Goal: Complete application form

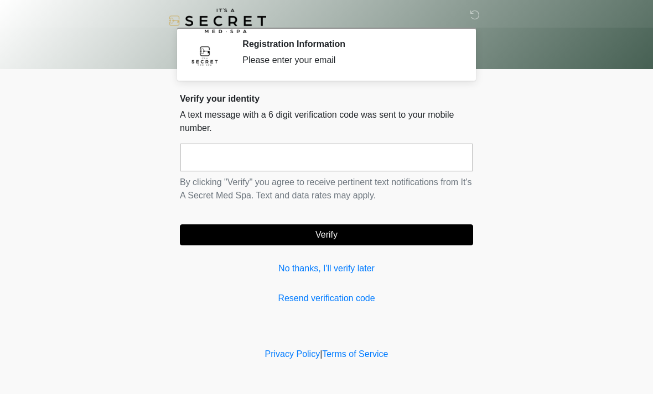
click at [246, 146] on input "text" at bounding box center [326, 158] width 293 height 28
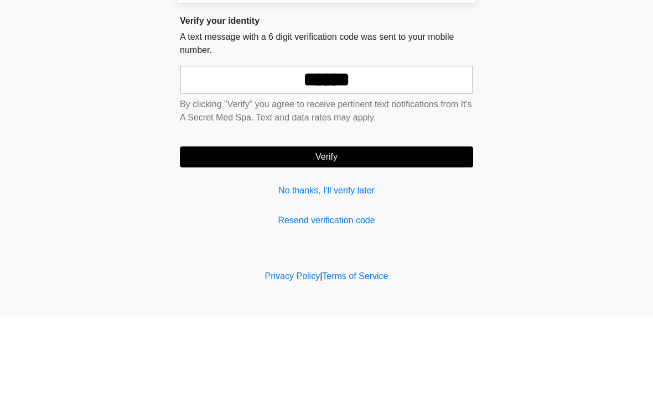
type input "******"
click at [274, 225] on button "Verify" at bounding box center [326, 235] width 293 height 21
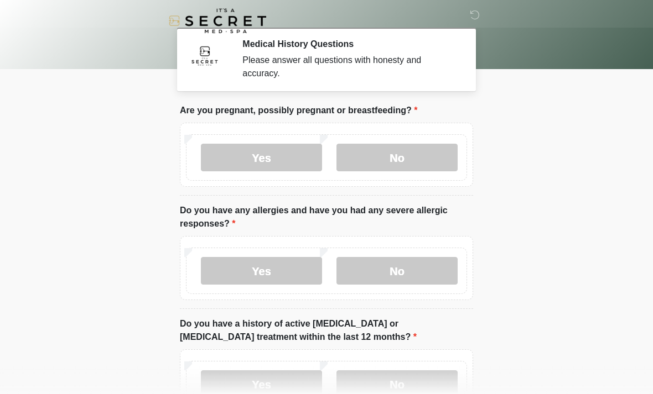
click at [410, 162] on label "No" at bounding box center [396, 158] width 121 height 28
click at [406, 275] on label "No" at bounding box center [396, 271] width 121 height 28
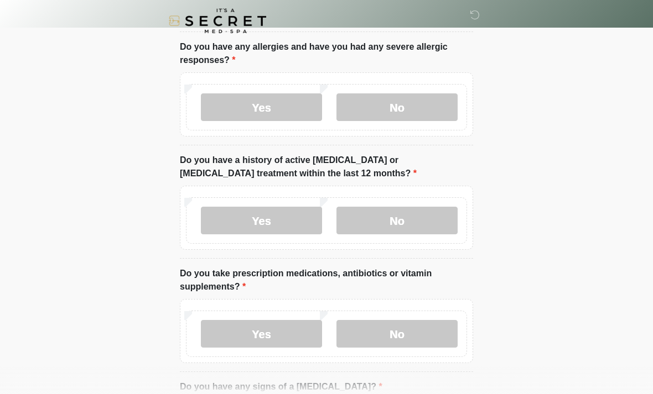
scroll to position [172, 0]
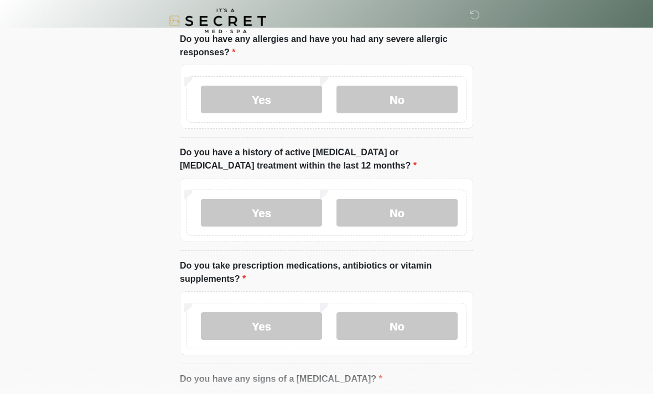
click at [396, 214] on label "No" at bounding box center [396, 213] width 121 height 28
click at [375, 326] on label "No" at bounding box center [396, 327] width 121 height 28
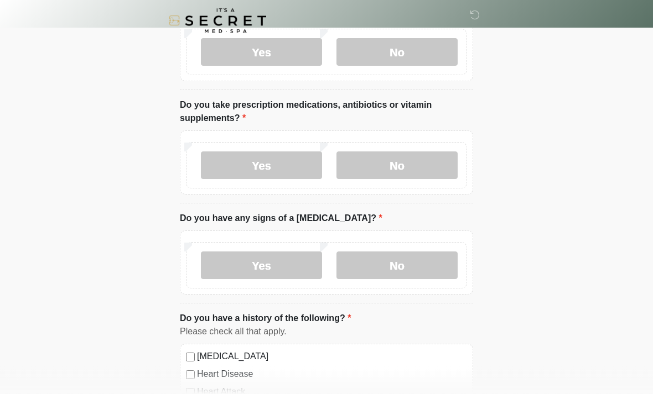
scroll to position [334, 0]
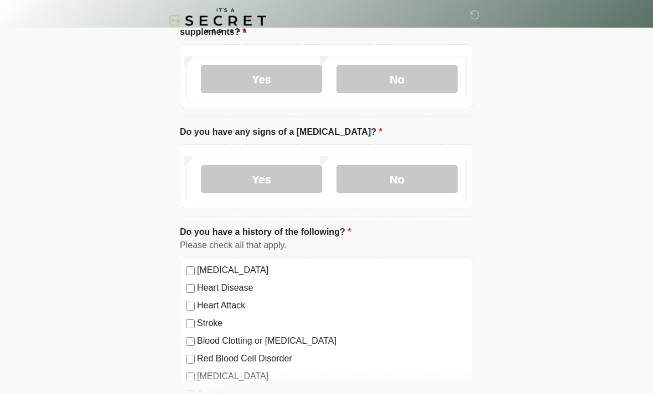
click at [415, 181] on label "No" at bounding box center [396, 180] width 121 height 28
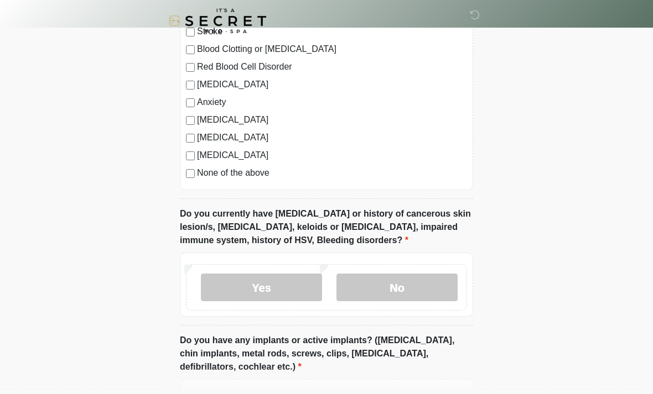
scroll to position [713, 0]
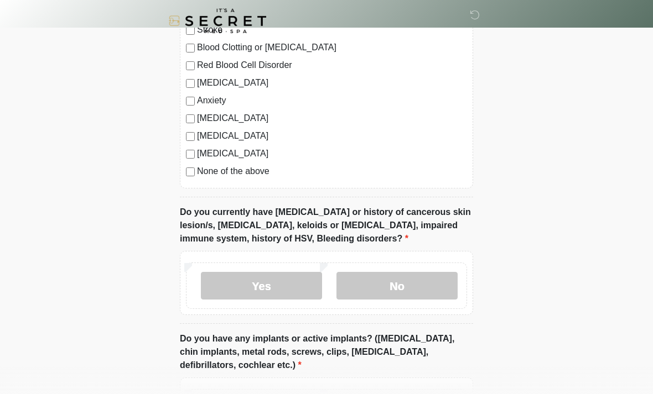
click at [425, 297] on label "No" at bounding box center [396, 286] width 121 height 28
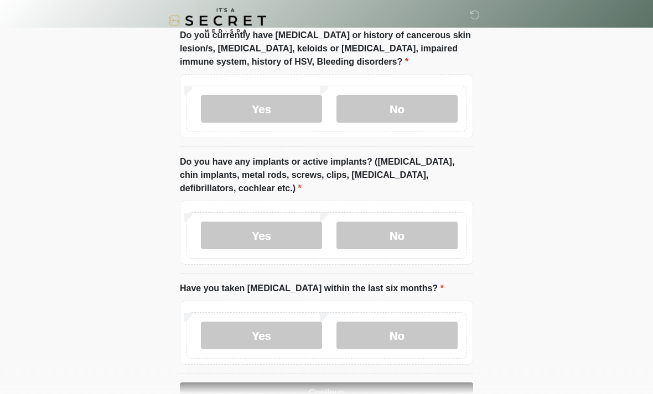
click at [427, 238] on label "No" at bounding box center [396, 236] width 121 height 28
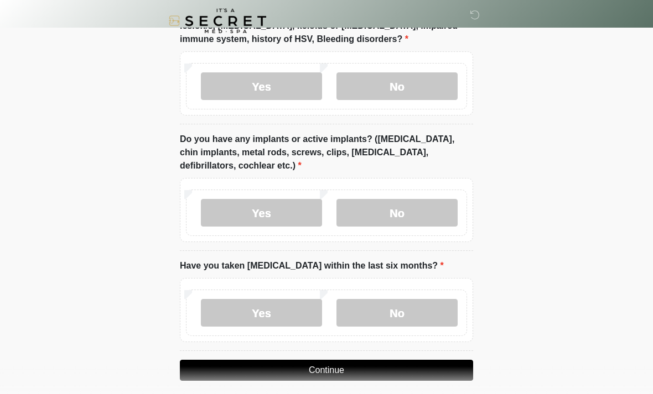
scroll to position [921, 0]
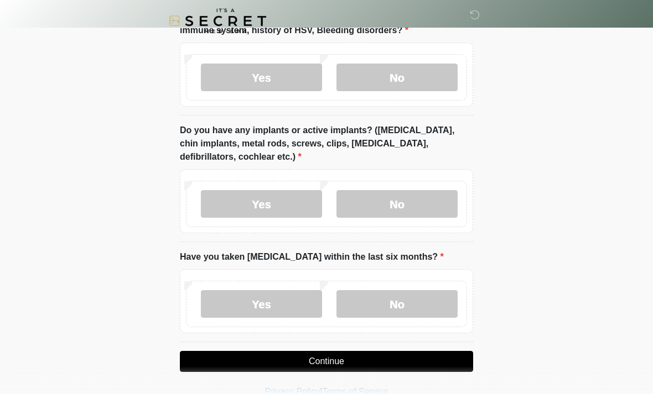
click at [420, 314] on label "No" at bounding box center [396, 304] width 121 height 28
click at [371, 359] on button "Continue" at bounding box center [326, 361] width 293 height 21
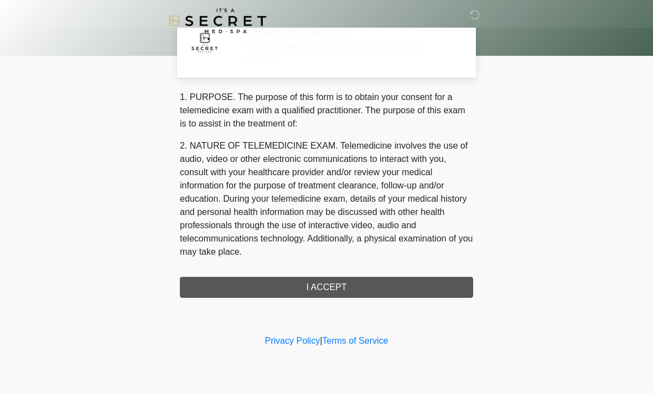
scroll to position [0, 0]
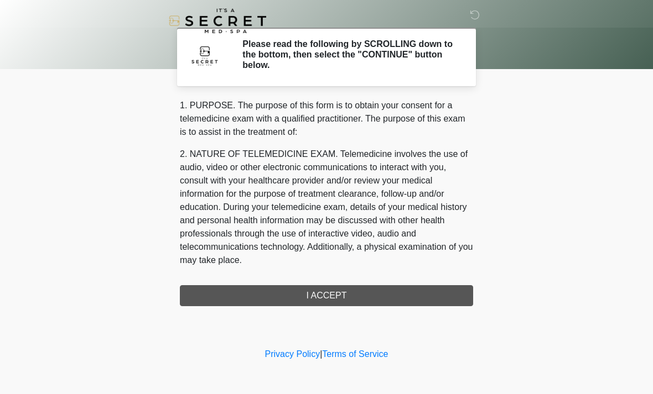
click at [378, 295] on div "1. PURPOSE. The purpose of this form is to obtain your consent for a telemedici…" at bounding box center [326, 202] width 293 height 207
click at [355, 301] on div "1. PURPOSE. The purpose of this form is to obtain your consent for a telemedici…" at bounding box center [326, 202] width 293 height 207
click at [344, 294] on div "1. PURPOSE. The purpose of this form is to obtain your consent for a telemedici…" at bounding box center [326, 202] width 293 height 207
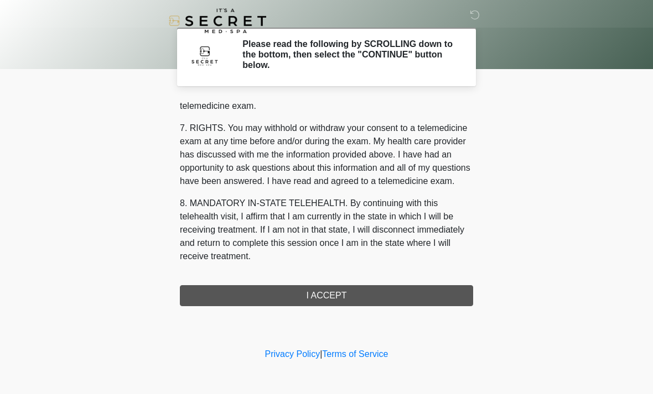
scroll to position [469, 0]
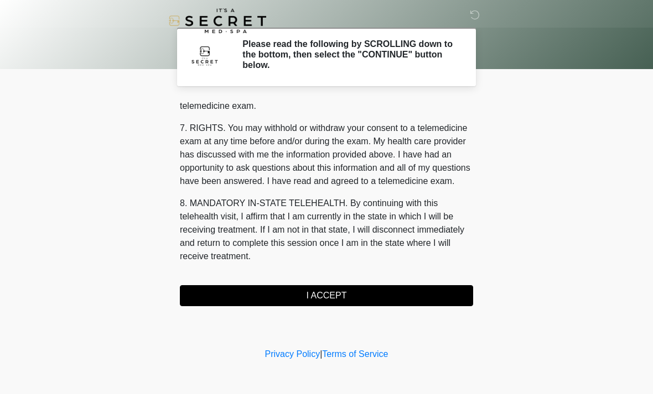
click at [298, 298] on button "I ACCEPT" at bounding box center [326, 295] width 293 height 21
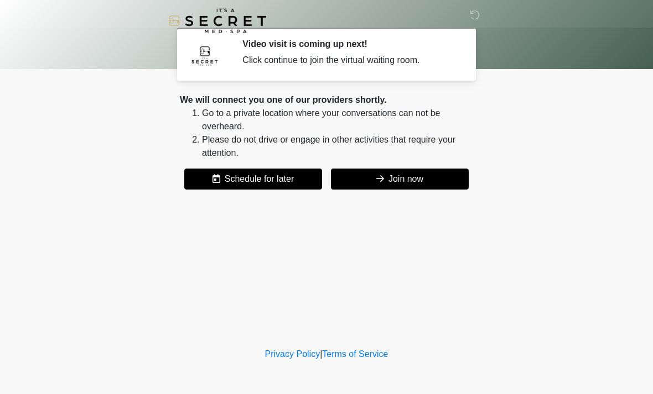
click at [399, 186] on button "Join now" at bounding box center [400, 179] width 138 height 21
